Goal: Transaction & Acquisition: Purchase product/service

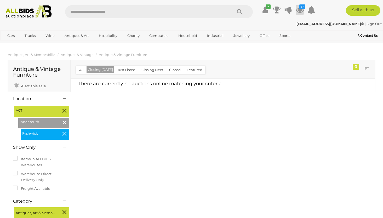
click at [299, 9] on icon "37" at bounding box center [302, 6] width 6 height 4
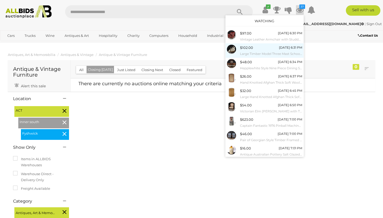
click at [267, 48] on div "$102.00 Wednesday 6:31 PM Large Timber Model Three Mast Schooner Atlantic" at bounding box center [271, 51] width 62 height 12
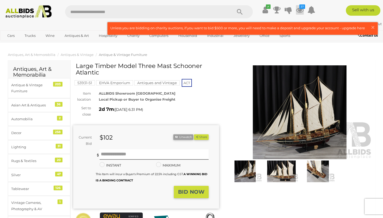
click at [301, 9] on icon at bounding box center [300, 9] width 8 height 9
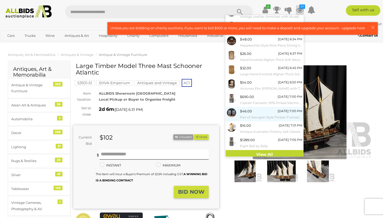
scroll to position [22, 0]
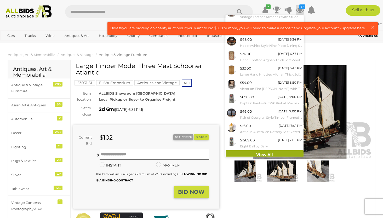
click at [257, 150] on link "View All" at bounding box center [264, 154] width 78 height 9
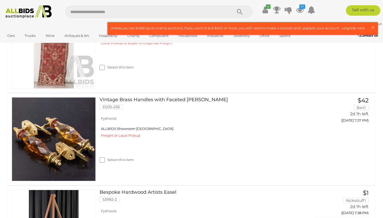
scroll to position [1152, 0]
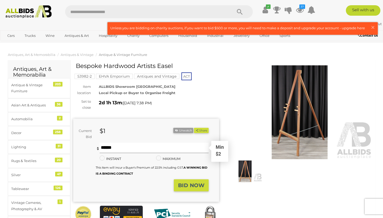
click at [156, 148] on input "text" at bounding box center [153, 148] width 109 height 10
type input "**"
click at [194, 182] on strong "BID NOW" at bounding box center [191, 185] width 26 height 6
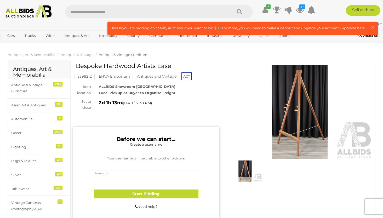
type input "**********"
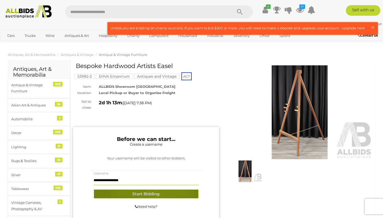
click at [152, 193] on button "Start Bidding" at bounding box center [146, 193] width 104 height 9
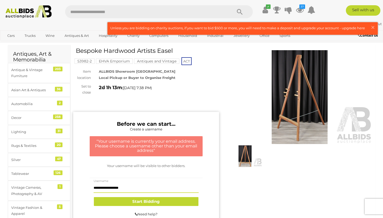
scroll to position [16, 0]
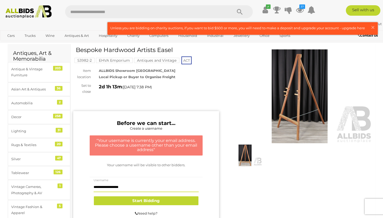
drag, startPoint x: 136, startPoint y: 184, endPoint x: 93, endPoint y: 187, distance: 43.2
click at [93, 187] on div "**********" at bounding box center [146, 189] width 113 height 14
type input "*****"
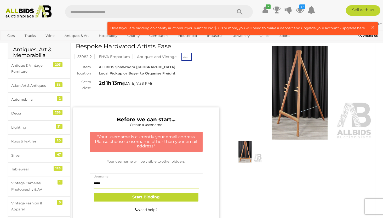
scroll to position [19, 0]
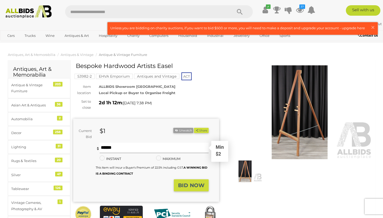
click at [112, 146] on input "text" at bounding box center [153, 148] width 109 height 10
type input "*"
click at [191, 179] on button "BID NOW" at bounding box center [191, 185] width 35 height 12
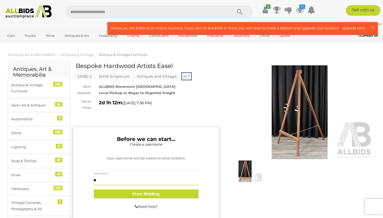
type input "*"
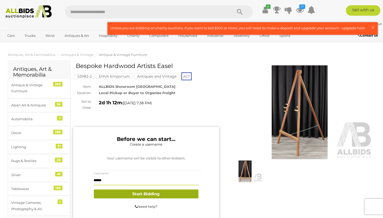
type input "******"
click at [164, 192] on button "Start Bidding" at bounding box center [146, 193] width 104 height 9
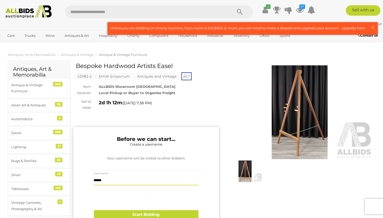
scroll to position [46, 0]
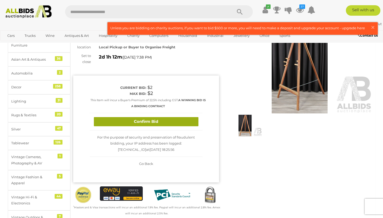
click at [162, 121] on button "Confirm Bid" at bounding box center [146, 121] width 104 height 9
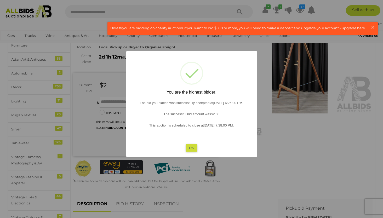
click at [192, 148] on button "OK" at bounding box center [191, 148] width 11 height 8
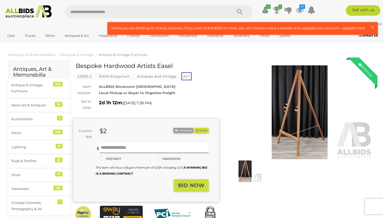
scroll to position [0, 0]
click at [298, 10] on icon at bounding box center [300, 9] width 8 height 9
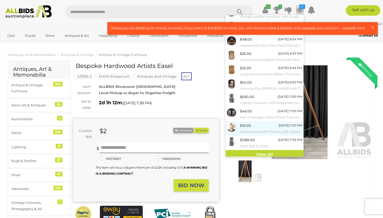
scroll to position [22, 0]
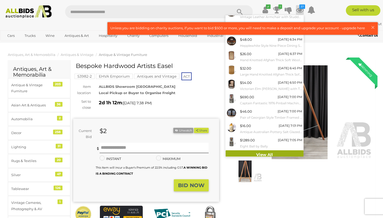
click at [254, 150] on link "View All" at bounding box center [264, 154] width 78 height 9
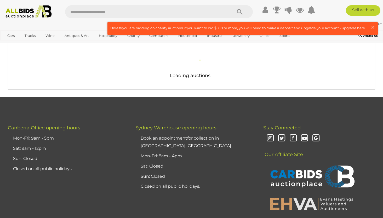
scroll to position [110, 0]
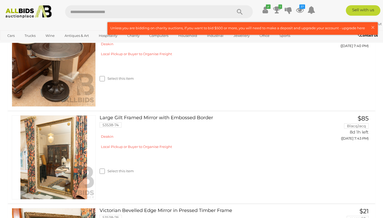
scroll to position [2385, 0]
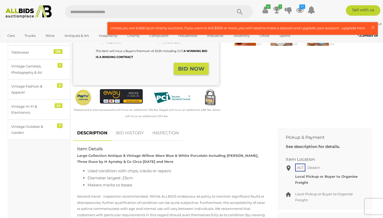
scroll to position [137, 0]
click at [132, 130] on link "BID HISTORY" at bounding box center [130, 132] width 36 height 15
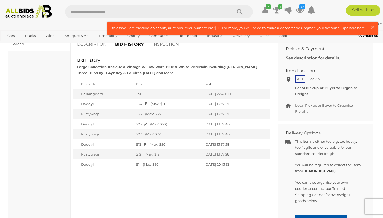
scroll to position [225, 0]
